Goal: Information Seeking & Learning: Learn about a topic

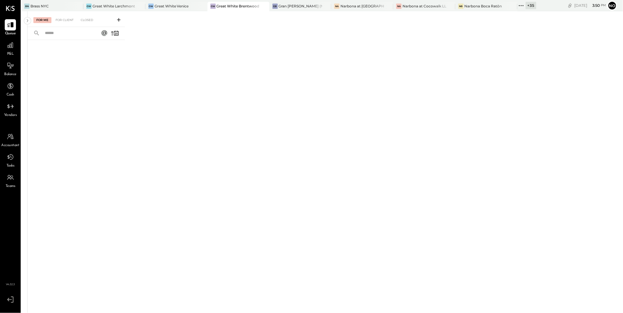
click at [517, 5] on icon at bounding box center [521, 6] width 8 height 8
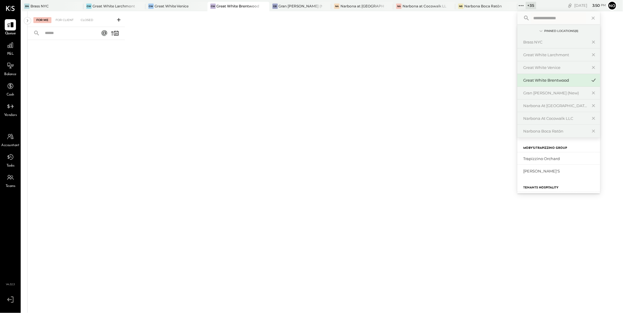
click at [532, 19] on input "text" at bounding box center [558, 18] width 55 height 11
type input "*****"
click at [551, 158] on div "Bravo Toast – [GEOGRAPHIC_DATA]" at bounding box center [555, 159] width 64 height 6
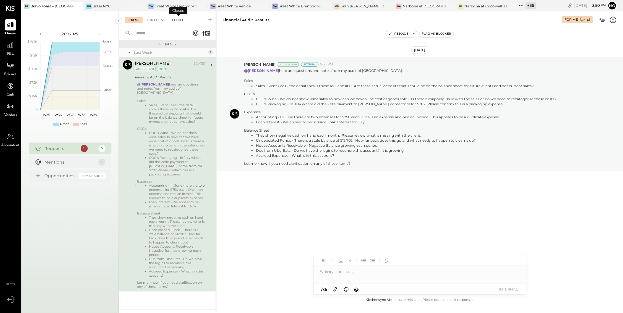
click at [176, 20] on div "Closed" at bounding box center [178, 20] width 18 height 6
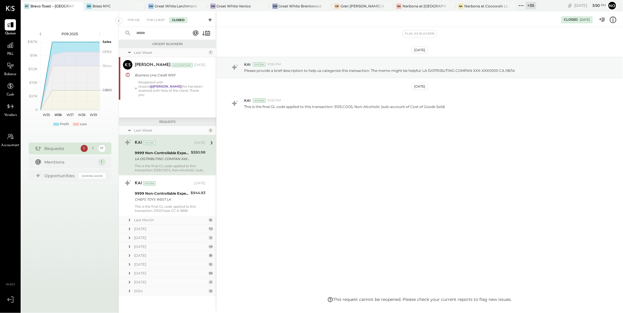
click at [144, 36] on input "text" at bounding box center [159, 33] width 53 height 10
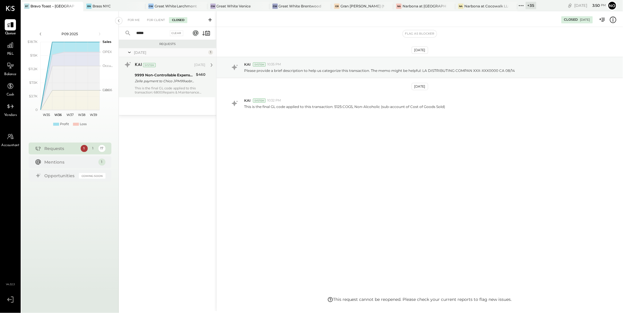
click at [157, 77] on div "9999 Non-Controllable Expenses:Other Income and Expenses:To Be Classified P&L" at bounding box center [164, 75] width 59 height 6
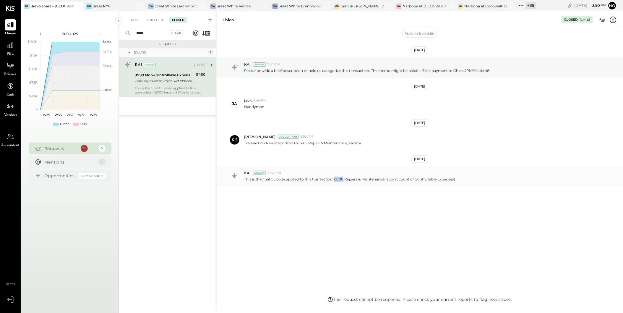
drag, startPoint x: 334, startPoint y: 180, endPoint x: 342, endPoint y: 178, distance: 8.4
click at [342, 178] on p "This is the final GL code applied to this transaction: 6800:Repairs & Maintenan…" at bounding box center [349, 178] width 211 height 5
drag, startPoint x: 299, startPoint y: 143, endPoint x: 307, endPoint y: 143, distance: 7.4
click at [307, 143] on p "Transaction Re-categorized to: 6815 Repair & Maintenance, Facility" at bounding box center [302, 142] width 117 height 5
copy p "6815"
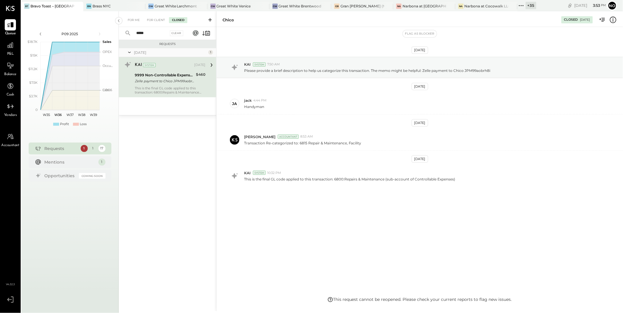
click at [149, 32] on input "*****" at bounding box center [151, 33] width 36 height 10
drag, startPoint x: 151, startPoint y: 34, endPoint x: 129, endPoint y: 34, distance: 21.6
click at [129, 34] on div "***** Clear" at bounding box center [155, 33] width 73 height 13
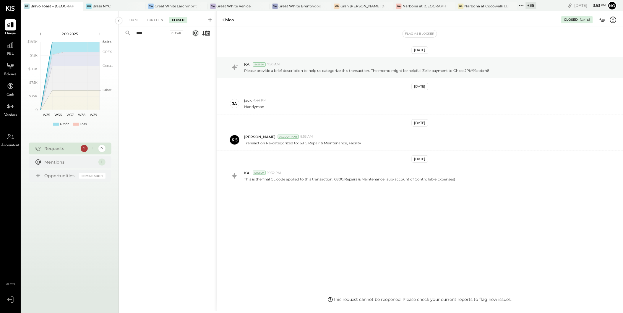
type input "***"
drag, startPoint x: 149, startPoint y: 34, endPoint x: 124, endPoint y: 33, distance: 25.1
click at [124, 33] on div "*** Clear" at bounding box center [155, 33] width 73 height 13
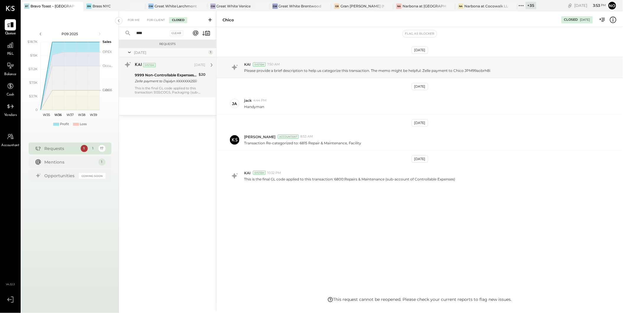
click at [170, 90] on div "This is the final GL code applied to this transaction: 5135:COGS, Packaging (su…" at bounding box center [170, 90] width 71 height 8
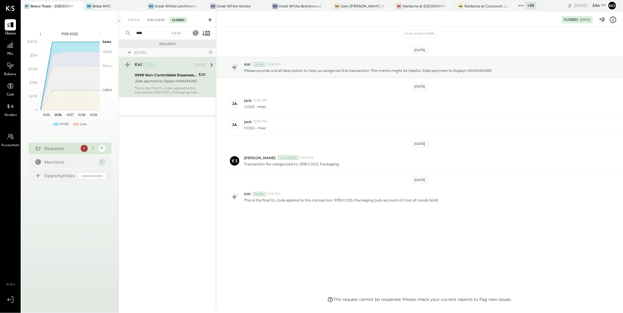
click at [155, 20] on div "For Client" at bounding box center [156, 20] width 24 height 6
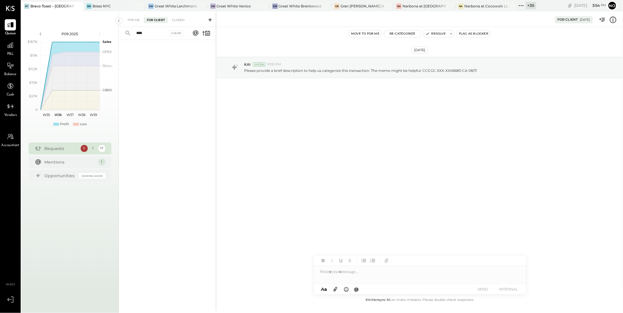
drag, startPoint x: 150, startPoint y: 33, endPoint x: 130, endPoint y: 31, distance: 19.6
click at [130, 31] on div "**** Clear" at bounding box center [155, 33] width 73 height 13
click at [364, 75] on div "KAI System 10:33 PM Please provide a brief description to help us categorize th…" at bounding box center [420, 67] width 406 height 21
click at [150, 34] on input "******" at bounding box center [151, 33] width 36 height 10
drag, startPoint x: 154, startPoint y: 33, endPoint x: 124, endPoint y: 32, distance: 30.2
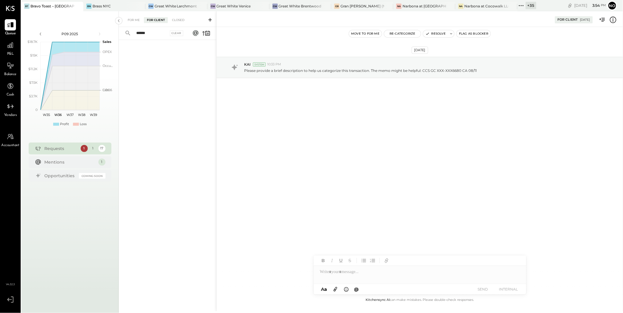
click at [124, 32] on div "****** Clear" at bounding box center [155, 33] width 73 height 13
click at [151, 35] on input "******" at bounding box center [151, 33] width 36 height 10
drag, startPoint x: 154, startPoint y: 34, endPoint x: 130, endPoint y: 31, distance: 24.6
click at [134, 33] on input "******" at bounding box center [151, 33] width 36 height 10
type input "*"
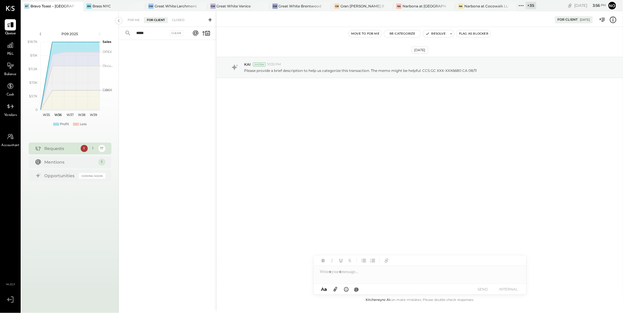
type input "*****"
click at [180, 20] on div "Closed" at bounding box center [178, 20] width 18 height 6
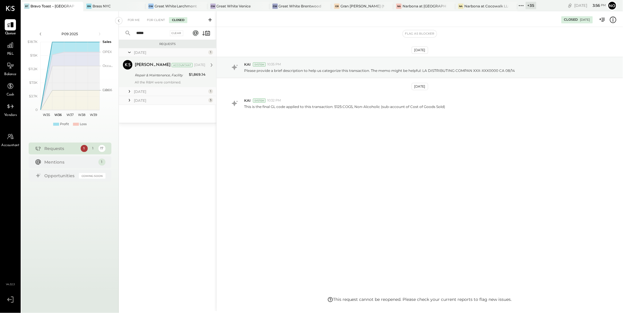
click at [153, 79] on div "[PERSON_NAME] Accountant [DATE] Repair & Maintenance, Facility $1,869.14 All th…" at bounding box center [170, 72] width 71 height 24
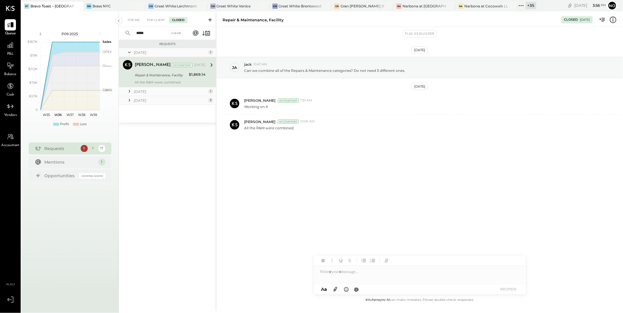
click at [157, 93] on div "[DATE]" at bounding box center [170, 91] width 73 height 5
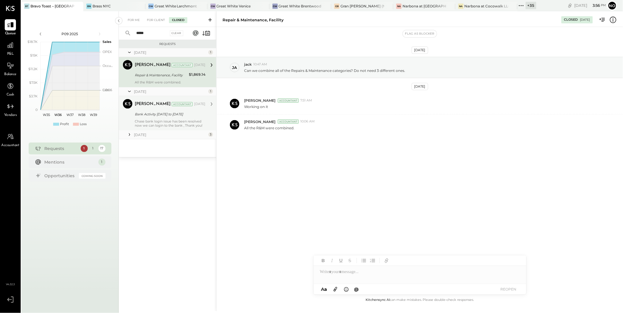
click at [155, 118] on div "[PERSON_NAME] Accountant [DATE] Bank Activity [DATE] to [DATE] Chase bank login…" at bounding box center [170, 113] width 71 height 28
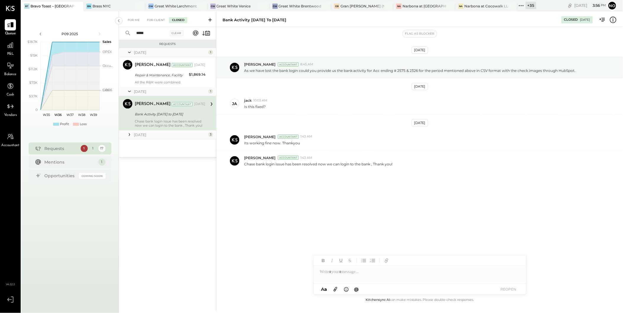
click at [169, 142] on div "[DATE] 1 [PERSON_NAME] Accountant [PERSON_NAME] Accountant [DATE] Repair & Main…" at bounding box center [168, 102] width 98 height 109
click at [158, 135] on div "[DATE]" at bounding box center [170, 134] width 73 height 5
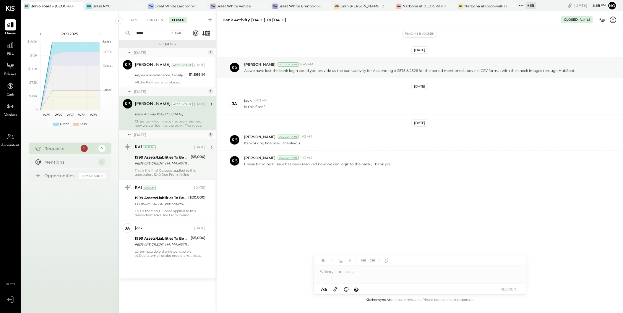
click at [162, 160] on div "FEDWIRE CREDIT VIA: MAINSTREET BANK/[US_BANK_ROUTING_MICR] B/O: INKIND WAREHOUS…" at bounding box center [162, 163] width 54 height 6
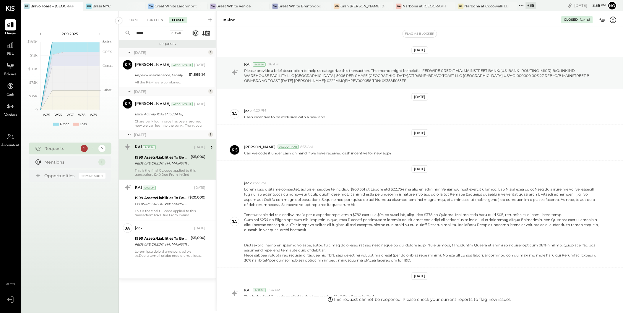
scroll to position [51, 0]
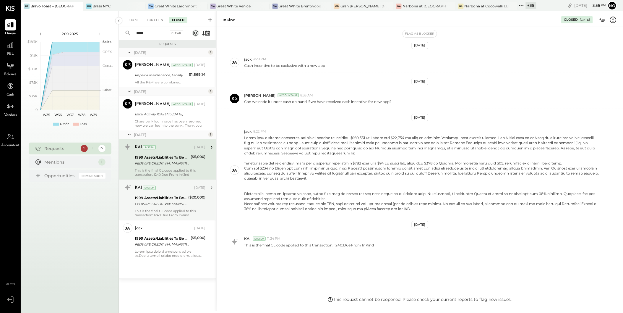
click at [165, 206] on div "FEDWIRE CREDIT VIA: MAINSTREET BANK/[US_BANK_ROUTING_MICR] B/O: INKIND WAREHOUS…" at bounding box center [161, 204] width 52 height 6
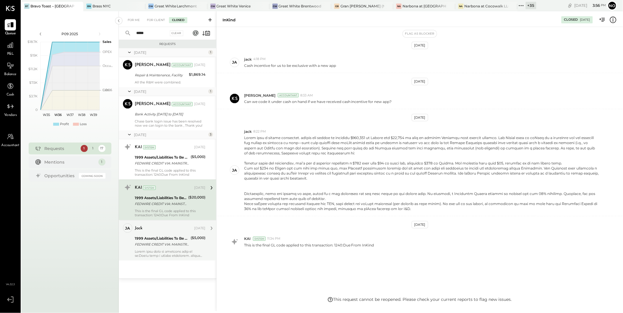
click at [158, 244] on div "FEDWIRE CREDIT VIA: MAINSTREET BANK/[US_BANK_ROUTING_MICR] B/O: INKIND WAREHOUS…" at bounding box center [162, 244] width 54 height 6
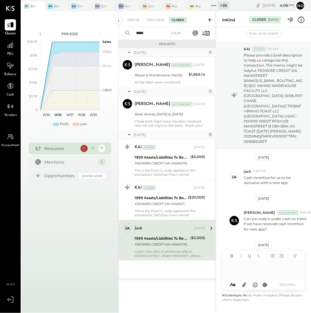
scroll to position [66, 0]
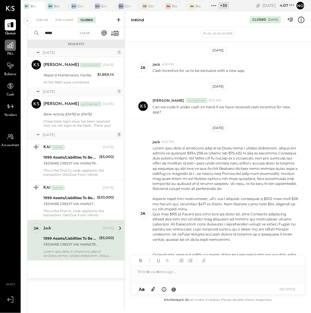
click at [13, 47] on icon at bounding box center [10, 45] width 6 height 6
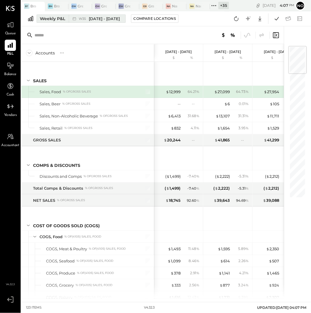
click at [101, 20] on span "[DATE] - [DATE]" at bounding box center [104, 19] width 31 height 6
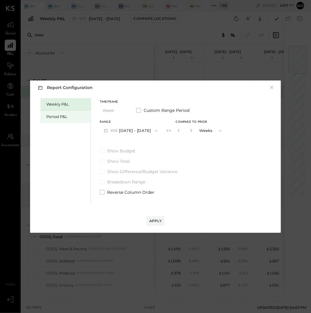
click at [55, 112] on div "Period P&L" at bounding box center [65, 117] width 50 height 12
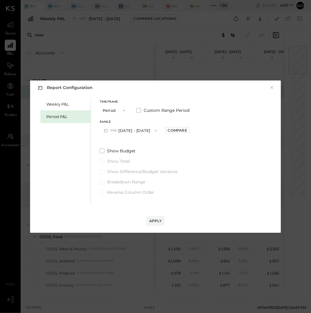
click at [135, 131] on button "P09 [DATE] - [DATE]" at bounding box center [130, 130] width 61 height 11
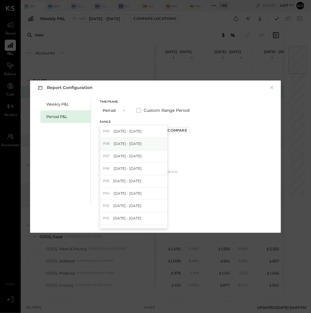
click at [134, 146] on span "[DATE] - [DATE]" at bounding box center [128, 143] width 28 height 5
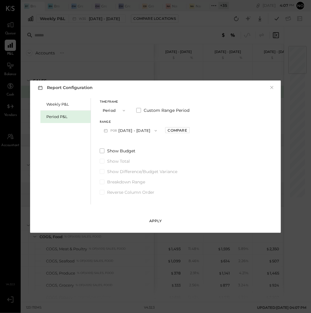
click at [158, 220] on div "Apply" at bounding box center [156, 220] width 12 height 5
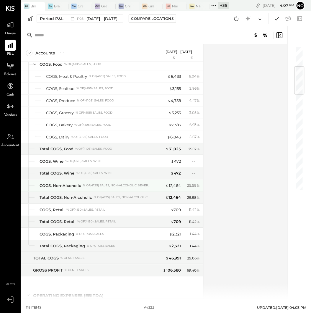
scroll to position [151, 0]
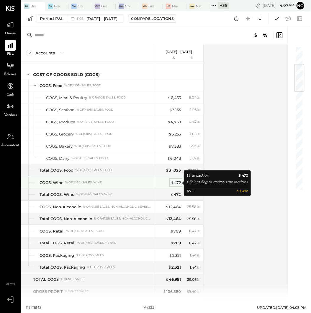
click at [177, 182] on div "$ 472" at bounding box center [176, 183] width 10 height 6
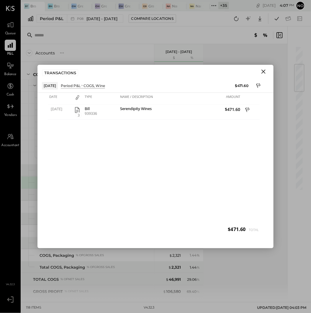
click at [264, 72] on icon "Close" at bounding box center [263, 71] width 7 height 7
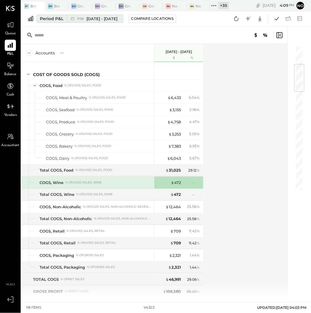
click at [114, 18] on span "[DATE] - [DATE]" at bounding box center [102, 19] width 31 height 6
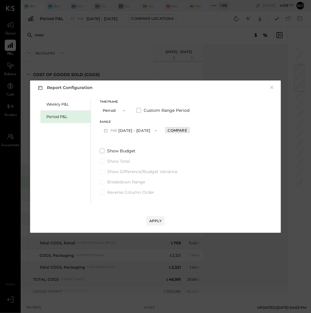
click at [187, 129] on div "Compare" at bounding box center [177, 130] width 19 height 5
click at [193, 131] on button "button" at bounding box center [191, 130] width 5 height 7
type input "*"
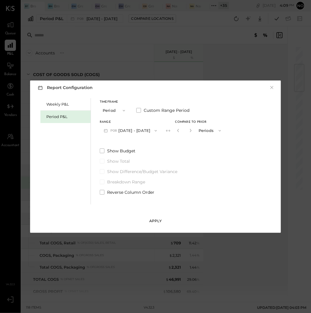
click at [157, 220] on div "Apply" at bounding box center [156, 220] width 12 height 5
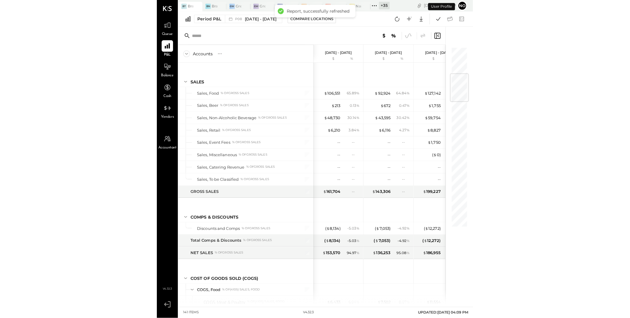
scroll to position [221, 0]
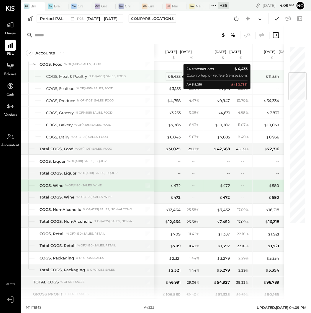
click at [177, 77] on div "$ 6,433" at bounding box center [174, 77] width 13 height 6
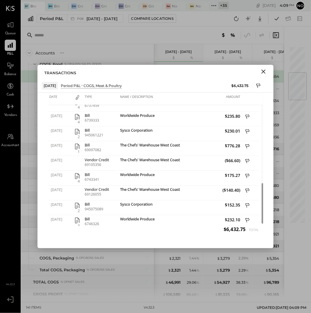
click at [265, 71] on icon "Close" at bounding box center [263, 71] width 7 height 7
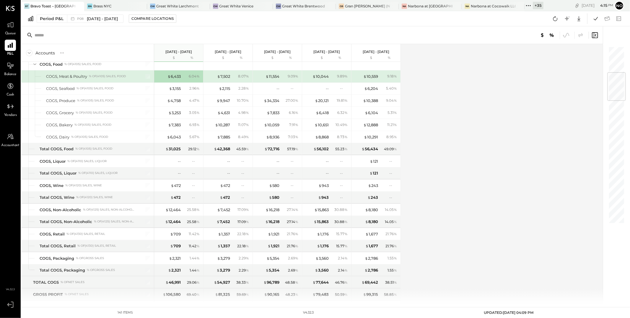
click at [525, 4] on icon at bounding box center [529, 6] width 8 height 8
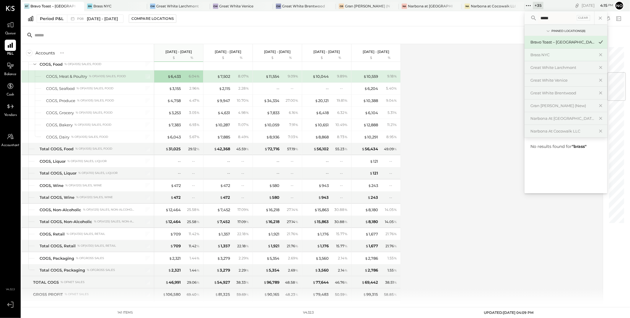
type input "*****"
click at [541, 56] on div "Brass NYC" at bounding box center [563, 55] width 64 height 6
